Goal: Find specific page/section: Find specific page/section

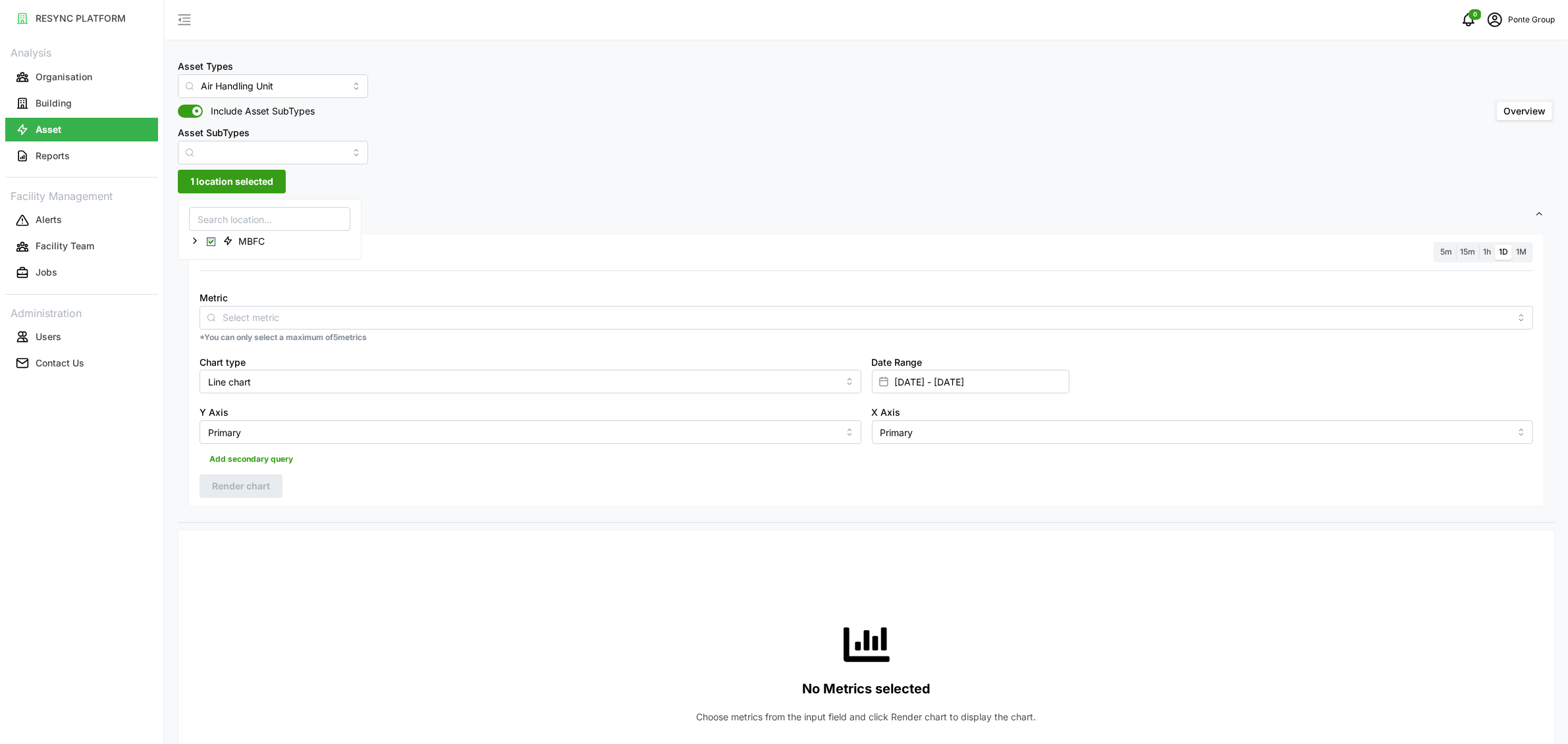
click at [3, 66] on div "RESYNC PLATFORM Analysis Organisation Building Asset Reports Facility Managemen…" at bounding box center [82, 372] width 164 height 744
click at [40, 74] on p "Organisation" at bounding box center [63, 77] width 57 height 13
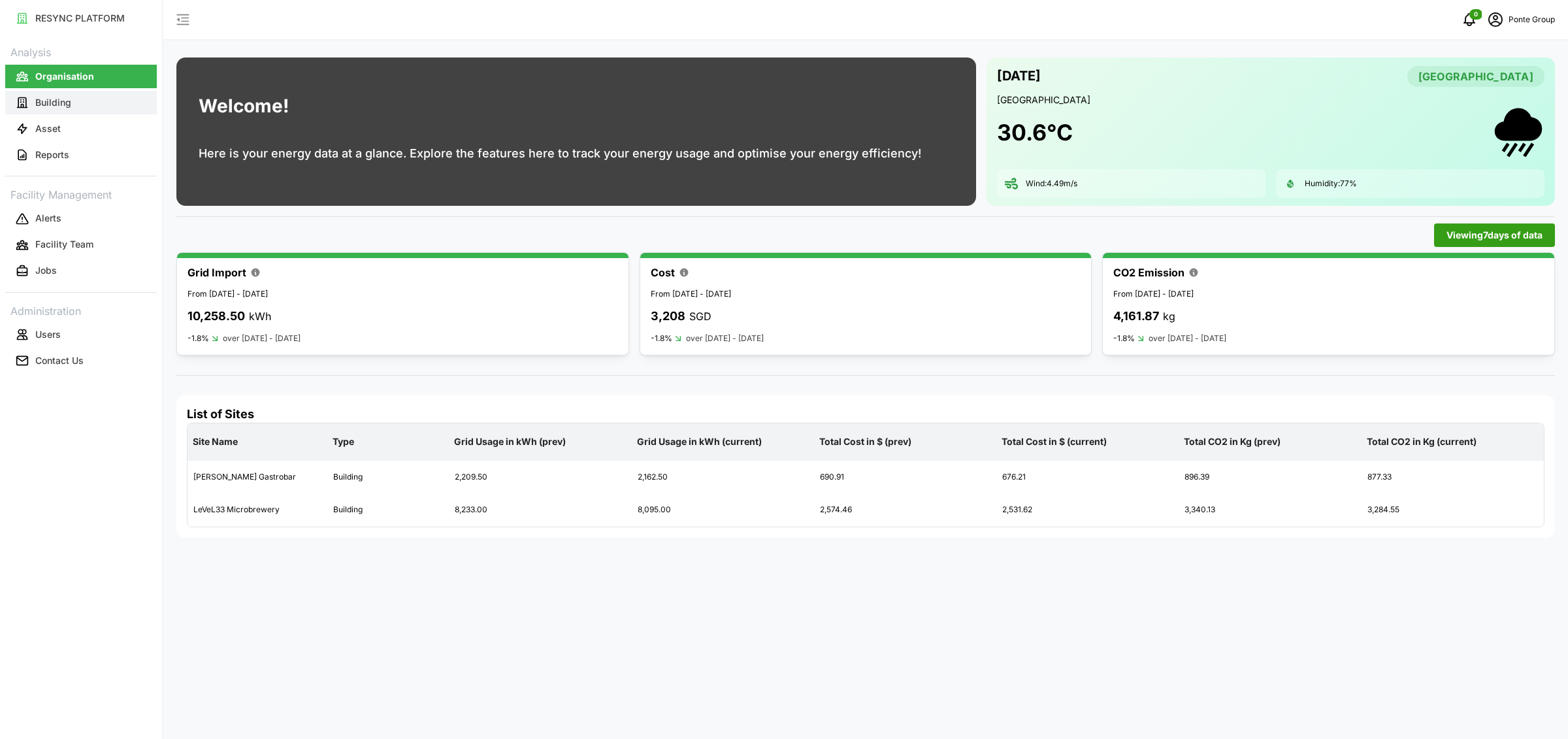
click at [93, 110] on button "Building" at bounding box center [81, 102] width 151 height 24
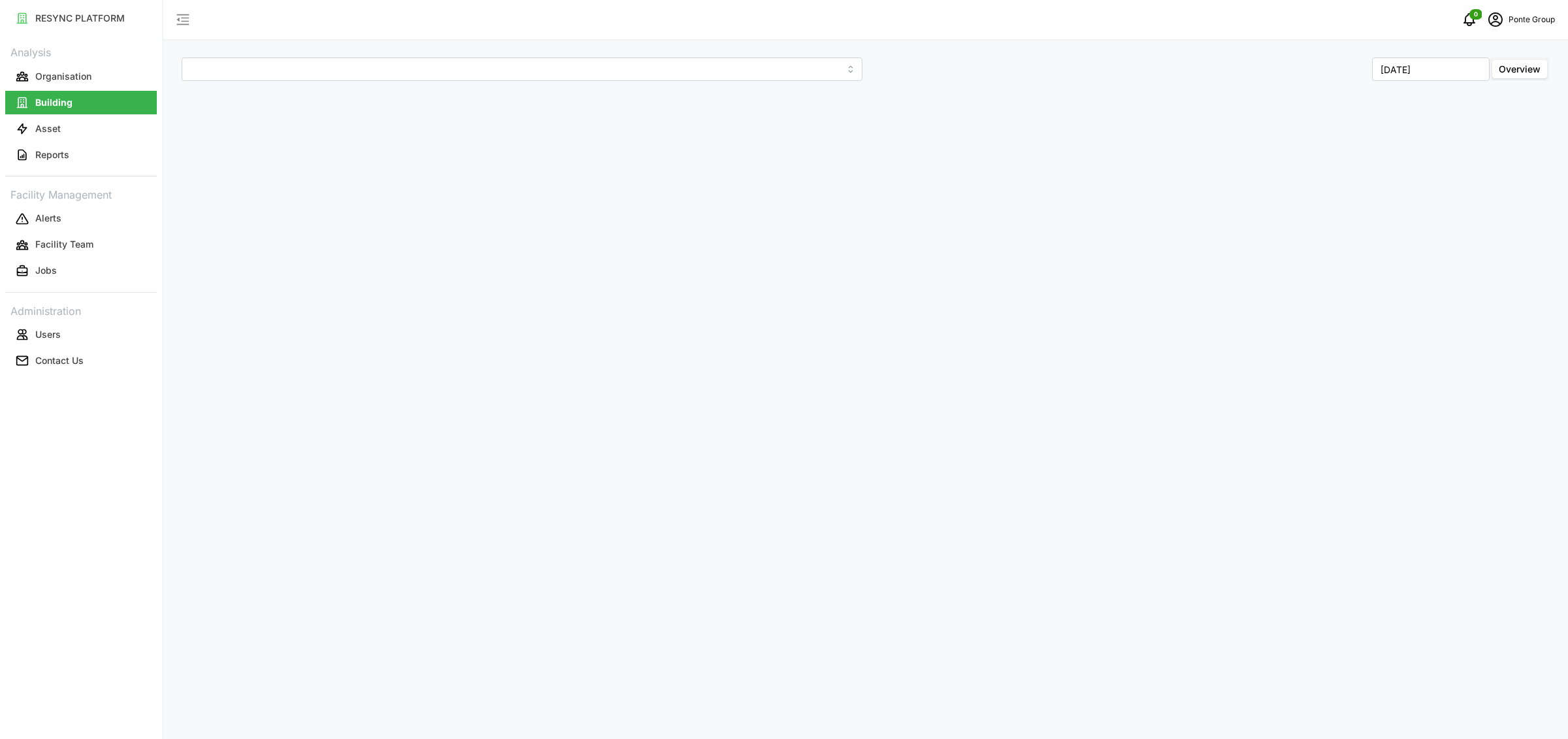
type input "[PERSON_NAME] Gastrobar"
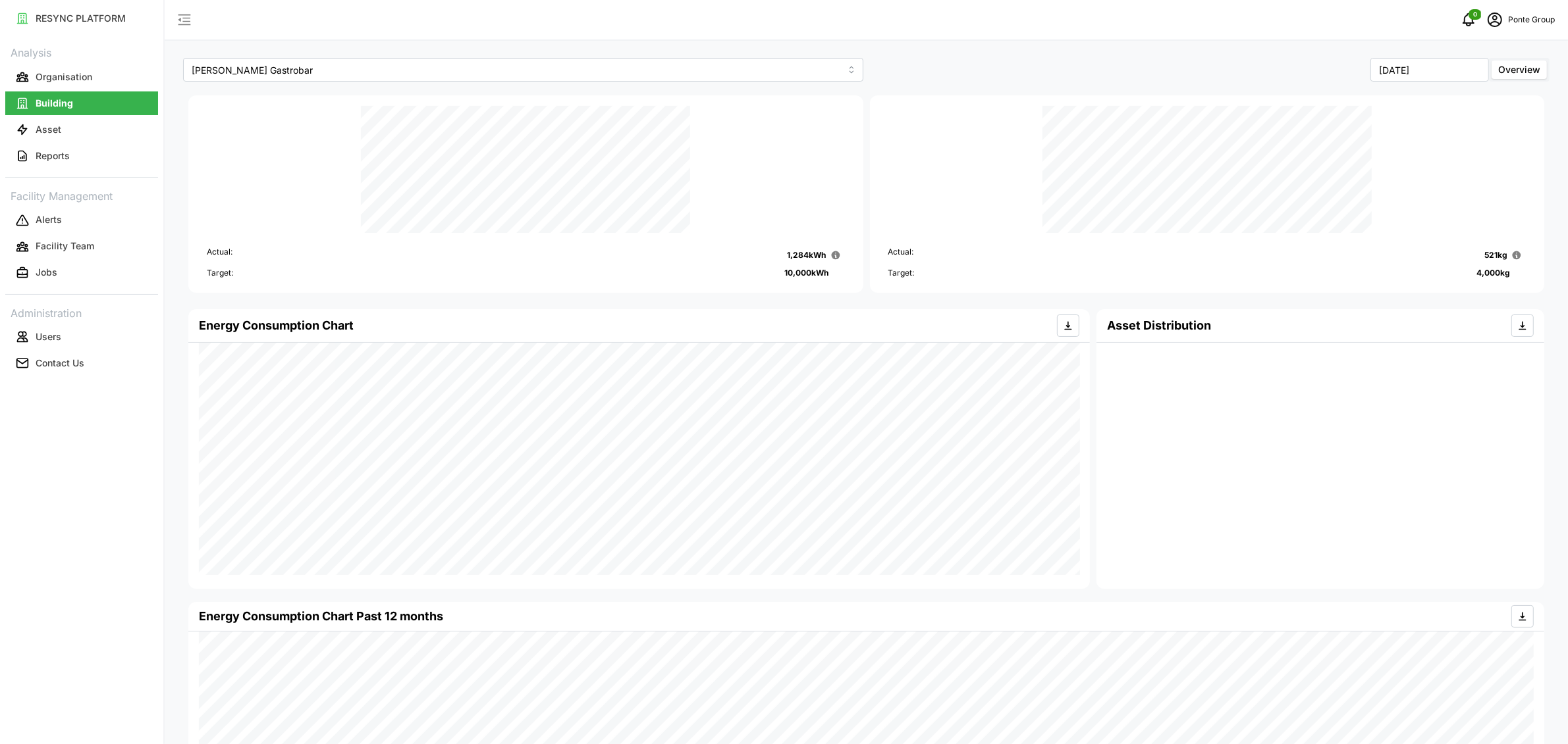
scroll to position [360, 0]
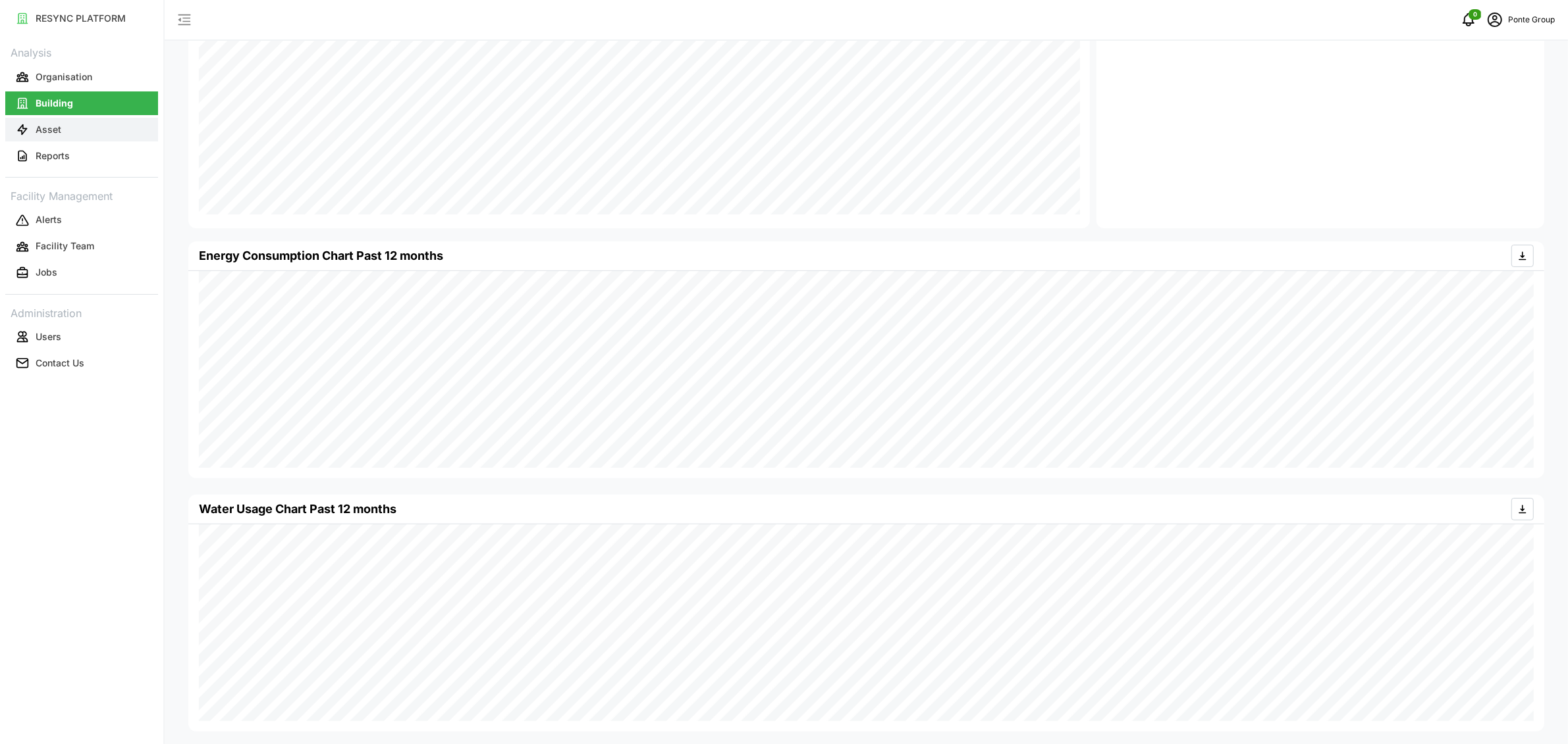
click at [103, 127] on button "Asset" at bounding box center [82, 130] width 152 height 24
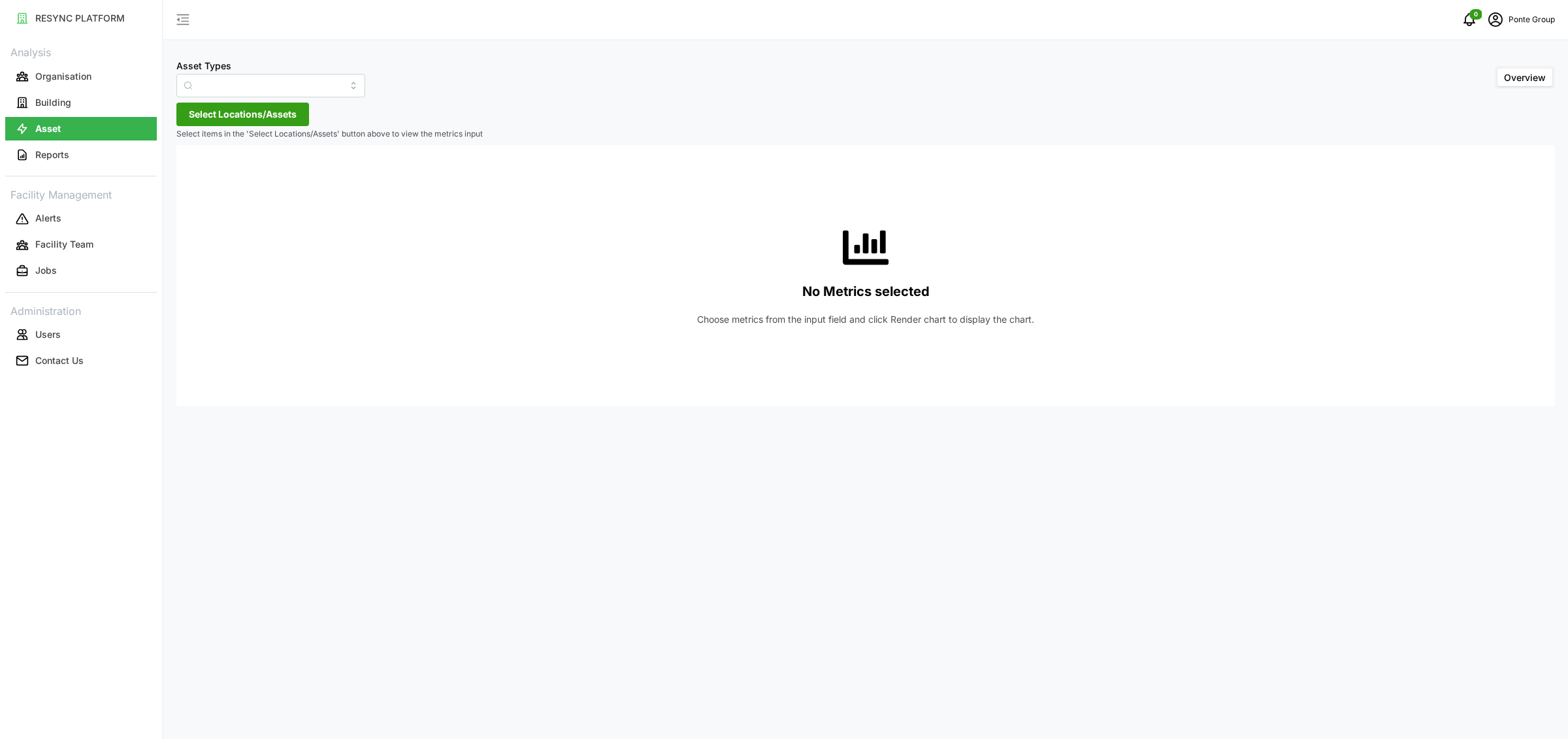
type input "Air Handling Unit"
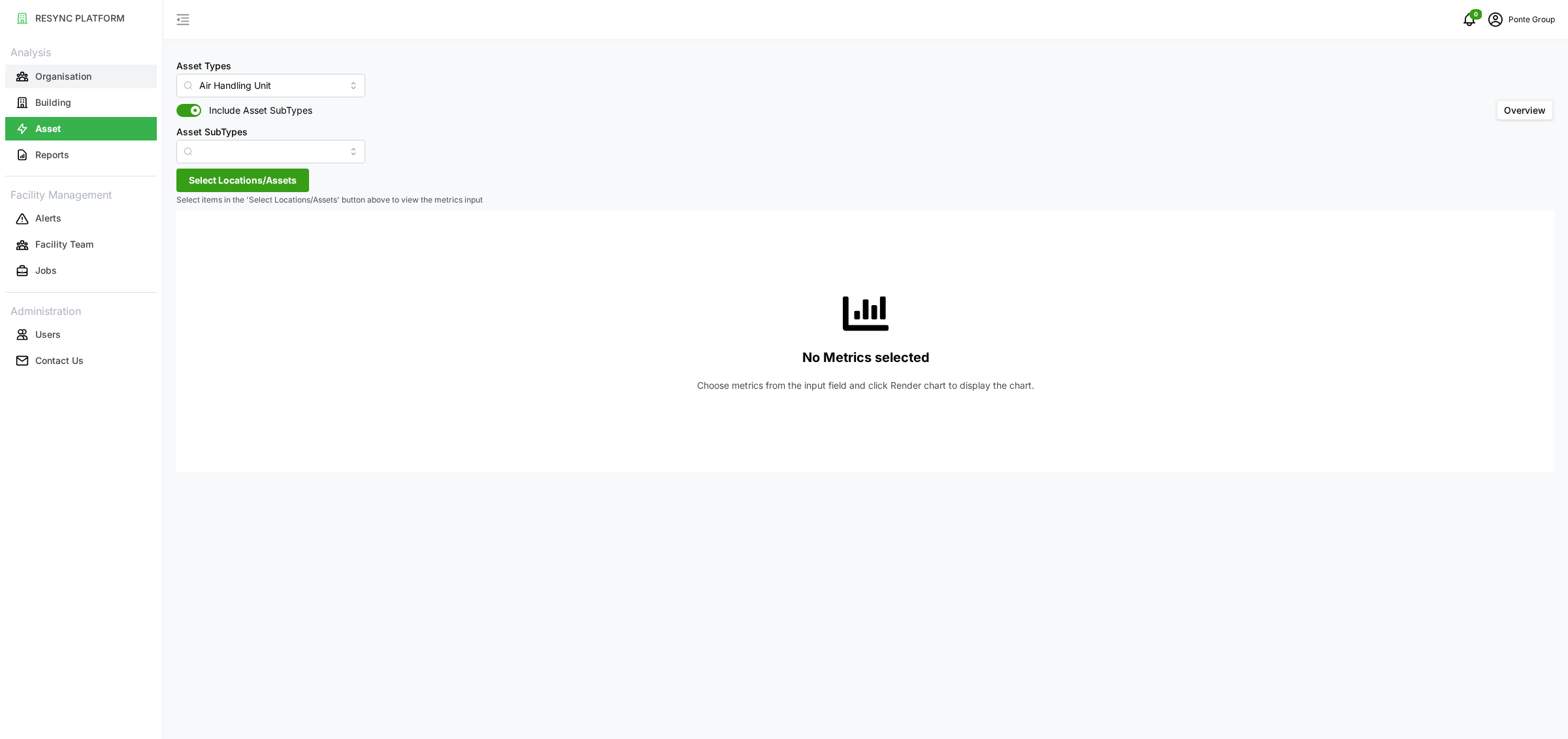
click at [95, 73] on button "Organisation" at bounding box center [81, 77] width 151 height 24
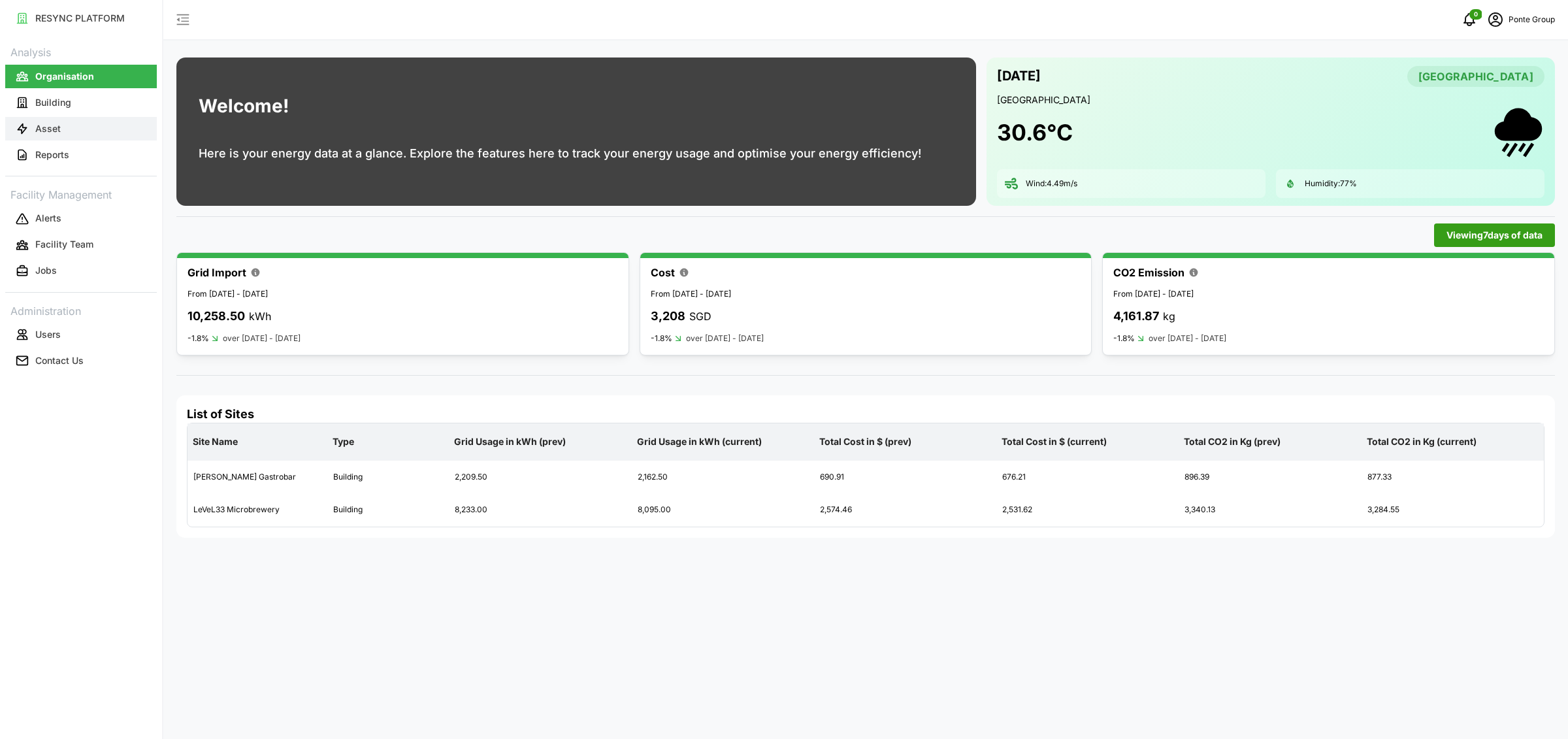
click at [62, 123] on button "Asset" at bounding box center [81, 129] width 151 height 24
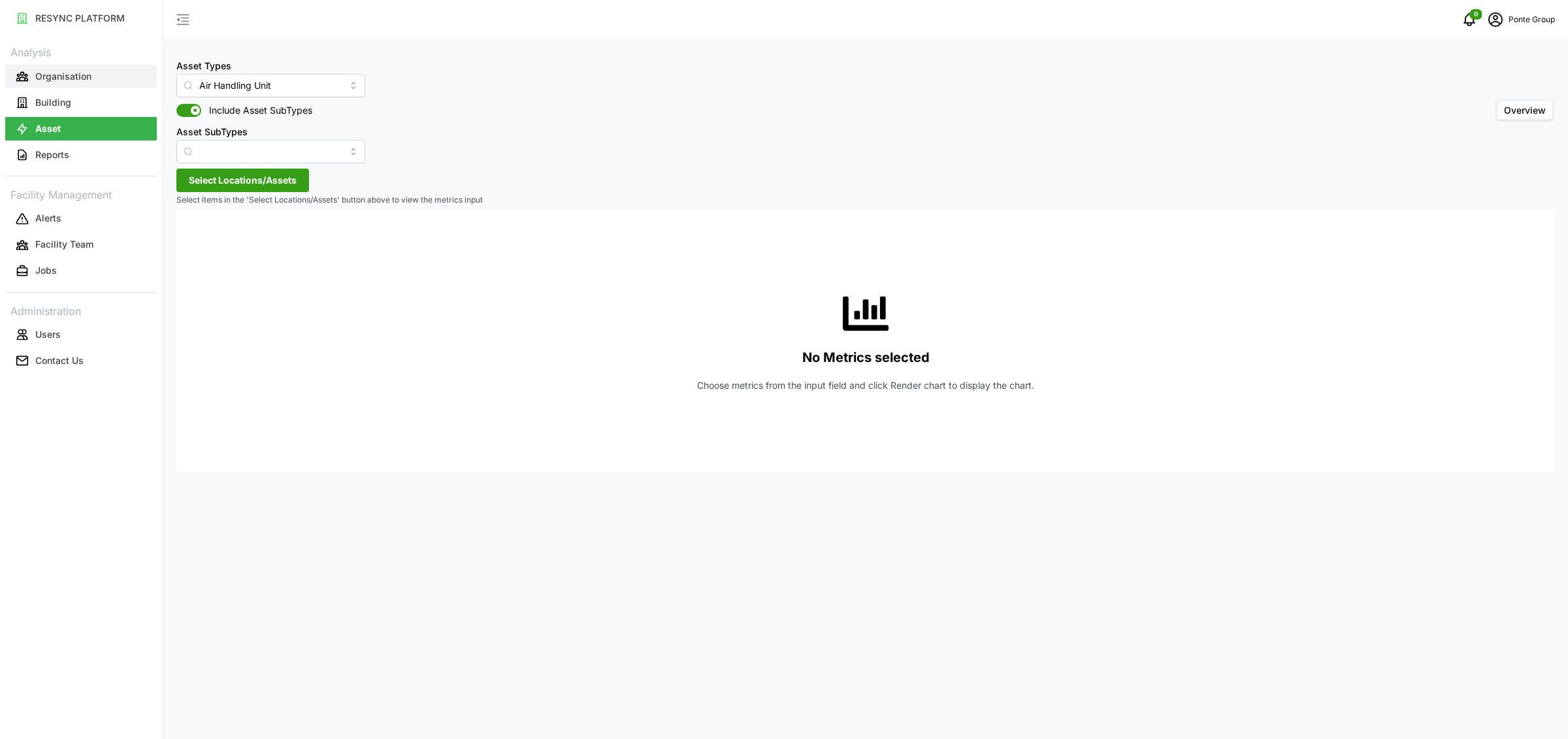
click at [78, 80] on p "Organisation" at bounding box center [63, 77] width 56 height 13
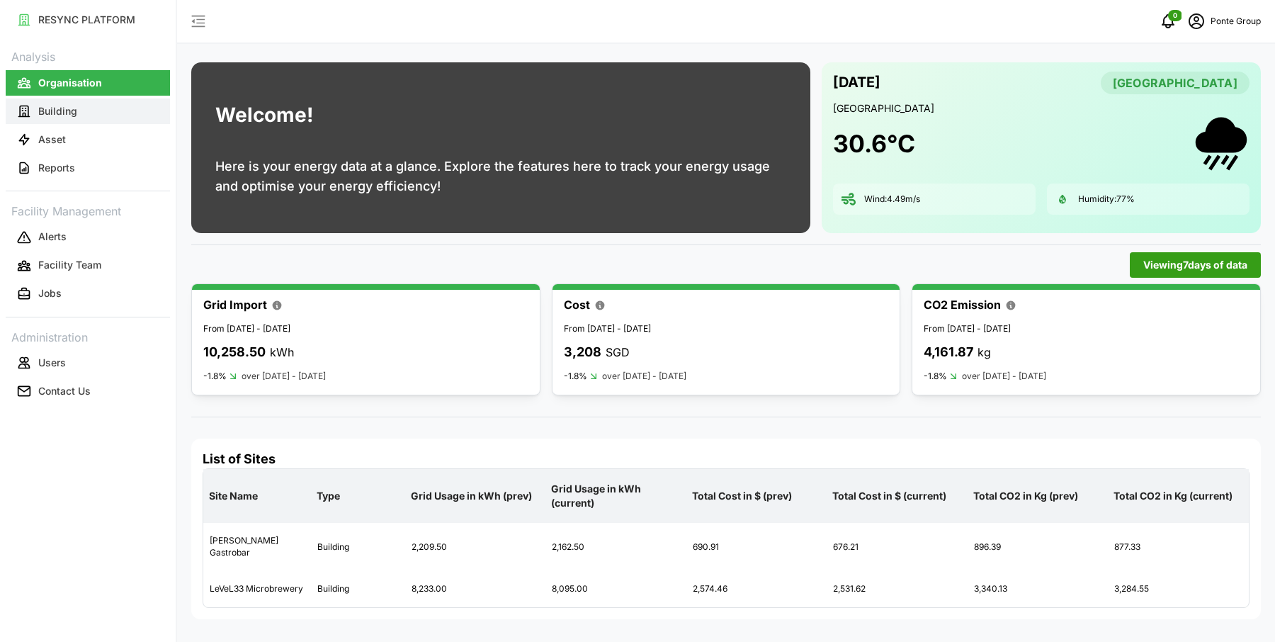
click at [106, 108] on button "Building" at bounding box center [88, 111] width 164 height 26
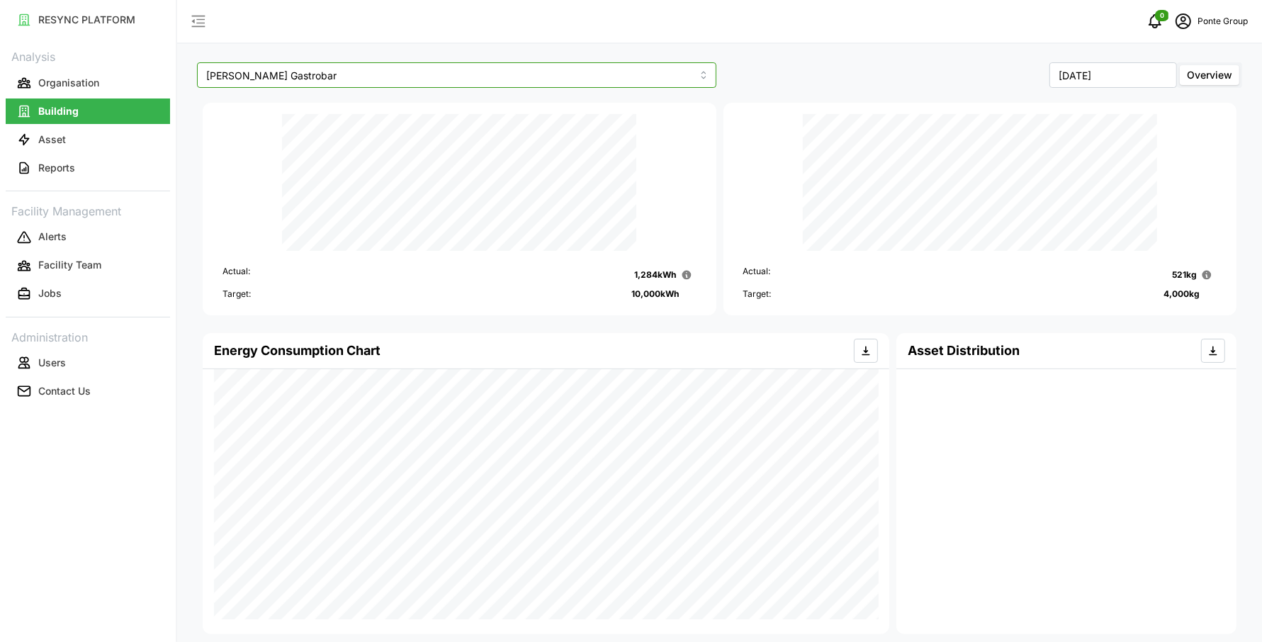
click at [298, 83] on input "[PERSON_NAME] Gastrobar" at bounding box center [456, 75] width 519 height 26
click at [294, 123] on div "LeVeL33 Microbrewery" at bounding box center [456, 133] width 512 height 24
type input "LeVeL33 Microbrewery"
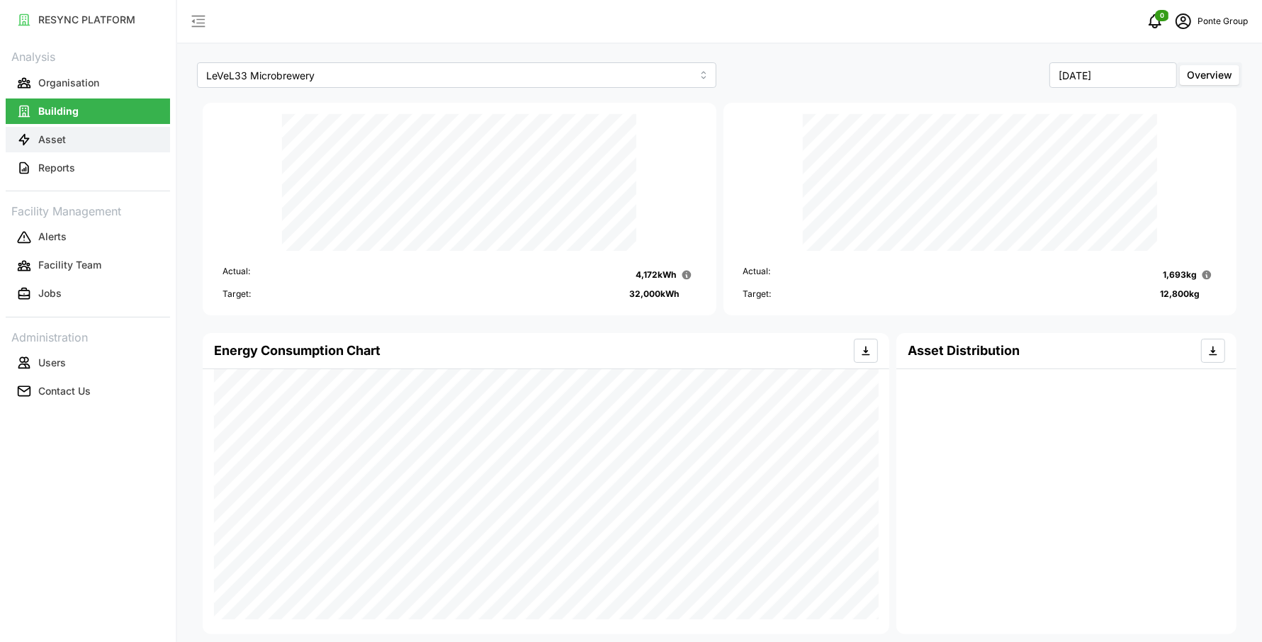
click at [135, 134] on button "Asset" at bounding box center [88, 140] width 164 height 26
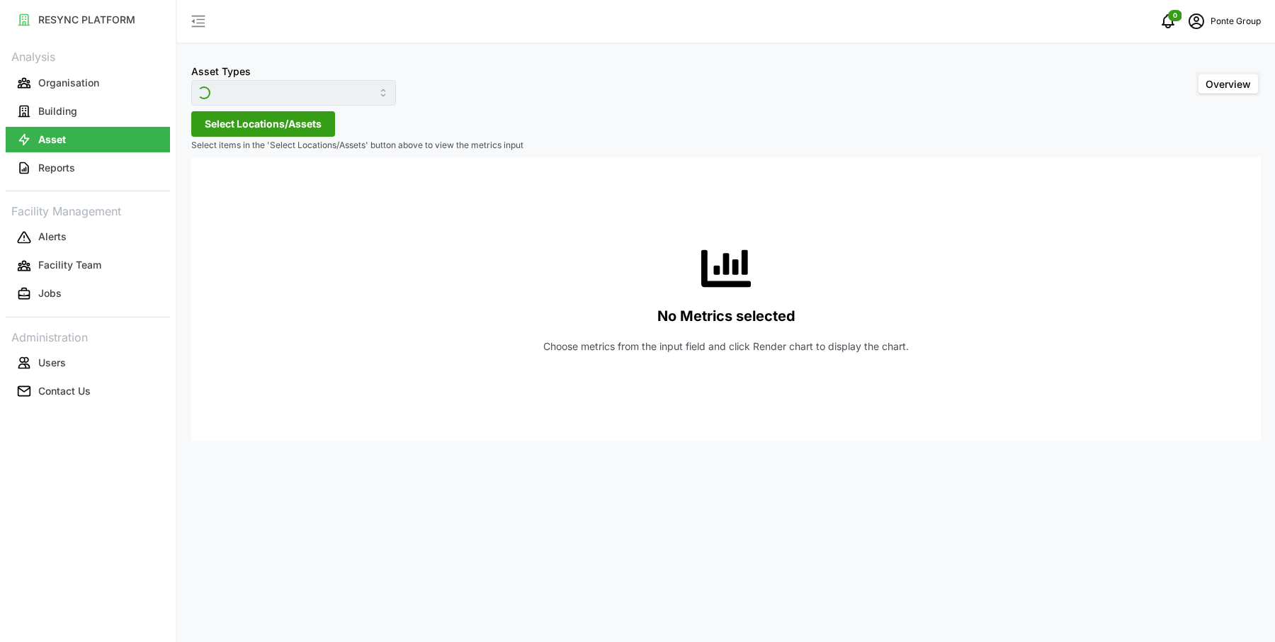
type input "Air Handling Unit"
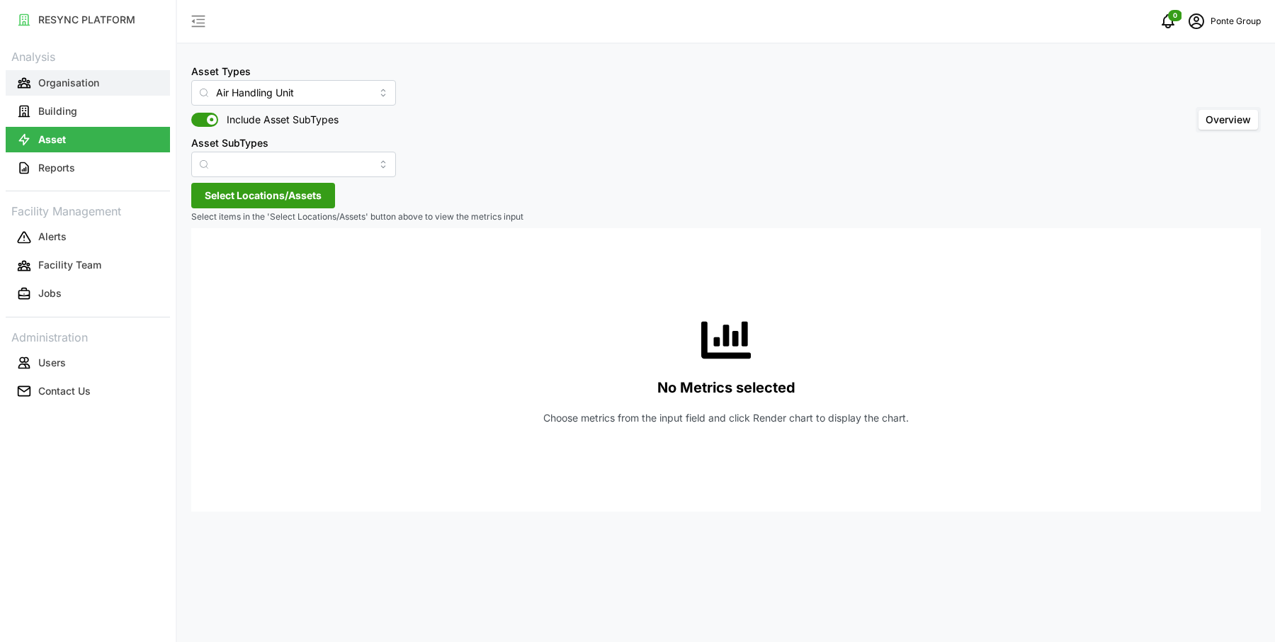
click at [77, 73] on button "Organisation" at bounding box center [88, 83] width 164 height 26
